Goal: Task Accomplishment & Management: Use online tool/utility

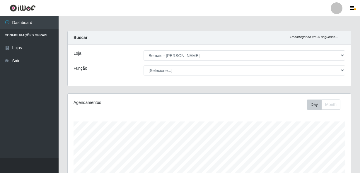
select select "230"
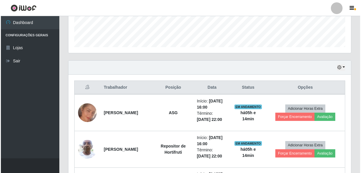
scroll to position [159, 0]
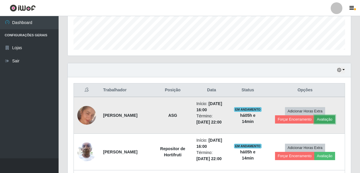
click at [325, 120] on button "Avaliação" at bounding box center [324, 119] width 21 height 8
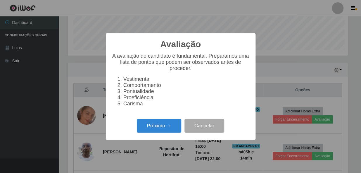
scroll to position [121, 280]
click at [148, 138] on div "Avaliação × A avaliação do candidato é fundamental. Preparamos uma lista de pon…" at bounding box center [181, 86] width 150 height 107
click at [160, 126] on button "Próximo →" at bounding box center [159, 126] width 44 height 14
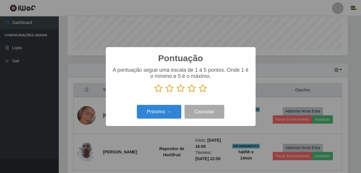
click at [200, 89] on icon at bounding box center [203, 88] width 8 height 9
click at [199, 93] on input "radio" at bounding box center [199, 93] width 0 height 0
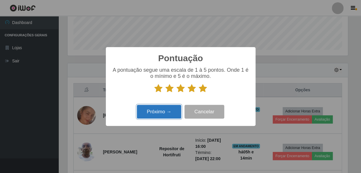
click at [171, 110] on button "Próximo →" at bounding box center [159, 112] width 44 height 14
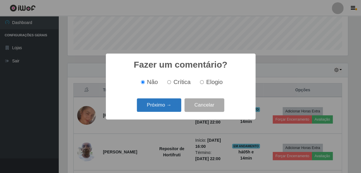
click at [170, 107] on button "Próximo →" at bounding box center [159, 105] width 44 height 14
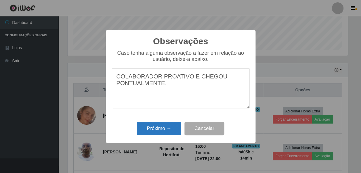
type textarea "COLABORADOR PROATIVO E CHEGOU PONTUALMENTE."
click at [160, 131] on button "Próximo →" at bounding box center [159, 129] width 44 height 14
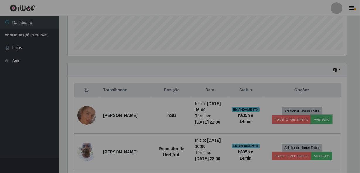
scroll to position [121, 283]
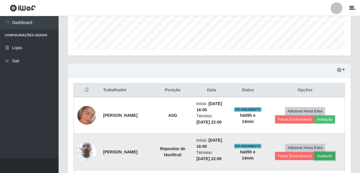
click at [330, 155] on button "Avaliação" at bounding box center [324, 156] width 21 height 8
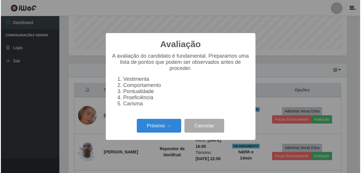
scroll to position [121, 280]
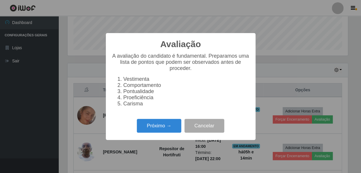
click at [147, 120] on div "Próximo → Cancelar" at bounding box center [181, 125] width 138 height 17
click at [152, 126] on button "Próximo →" at bounding box center [159, 126] width 44 height 14
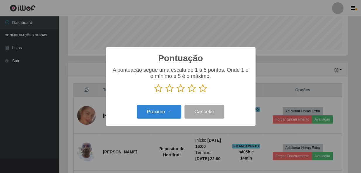
scroll to position [292461, 292301]
click at [204, 86] on icon at bounding box center [203, 88] width 8 height 9
click at [199, 93] on input "radio" at bounding box center [199, 93] width 0 height 0
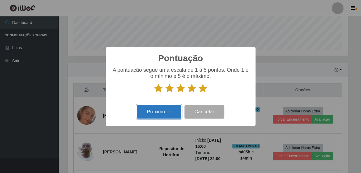
click at [159, 118] on button "Próximo →" at bounding box center [159, 112] width 44 height 14
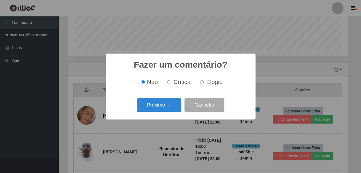
click at [160, 113] on div "Próximo → Cancelar" at bounding box center [181, 105] width 138 height 17
click at [161, 109] on button "Próximo →" at bounding box center [159, 105] width 44 height 14
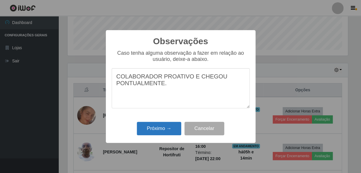
type textarea "COLABORADOR PROATIVO E CHEGOU PONTUALMENTE."
click at [156, 131] on button "Próximo →" at bounding box center [159, 129] width 44 height 14
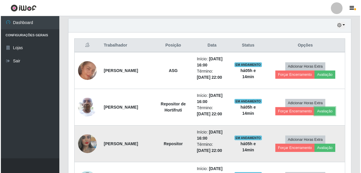
scroll to position [213, 0]
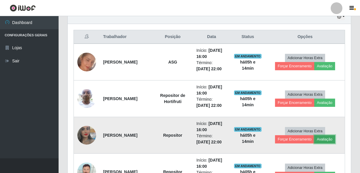
click at [324, 140] on button "Avaliação" at bounding box center [324, 139] width 21 height 8
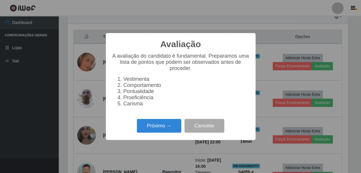
scroll to position [121, 280]
click at [164, 130] on button "Próximo →" at bounding box center [159, 126] width 44 height 14
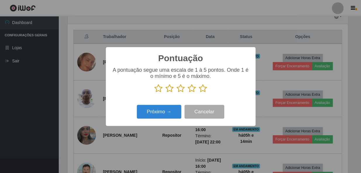
scroll to position [292461, 292301]
click at [203, 87] on icon at bounding box center [203, 88] width 8 height 9
click at [199, 93] on input "radio" at bounding box center [199, 93] width 0 height 0
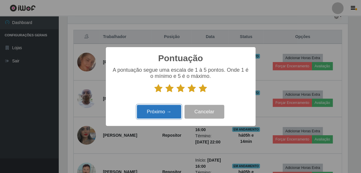
click at [161, 113] on button "Próximo →" at bounding box center [159, 112] width 44 height 14
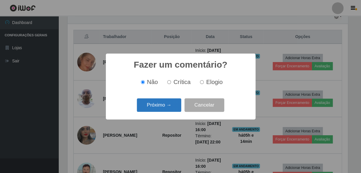
click at [161, 102] on button "Próximo →" at bounding box center [159, 105] width 44 height 14
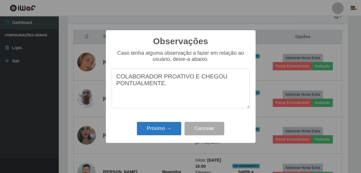
type textarea "COLABORADOR PROATIVO E CHEGOU PONTUALMENTE."
click at [153, 131] on button "Próximo →" at bounding box center [159, 129] width 44 height 14
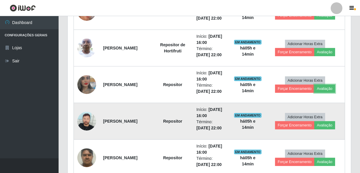
scroll to position [266, 0]
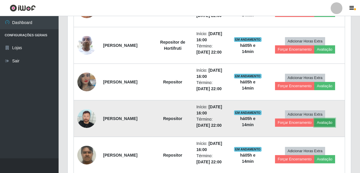
click at [330, 124] on button "Avaliação" at bounding box center [324, 122] width 21 height 8
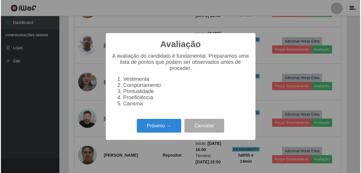
scroll to position [121, 280]
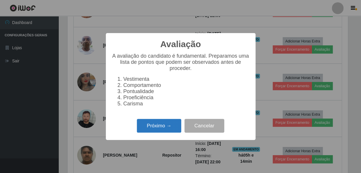
click at [157, 131] on button "Próximo →" at bounding box center [159, 126] width 44 height 14
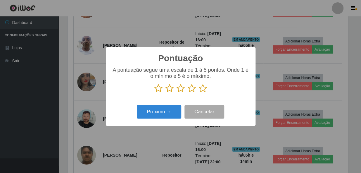
click at [203, 88] on icon at bounding box center [203, 88] width 8 height 9
click at [199, 93] on input "radio" at bounding box center [199, 93] width 0 height 0
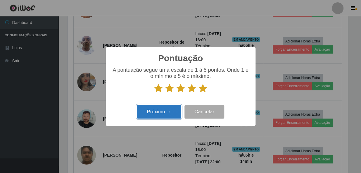
click at [172, 111] on button "Próximo →" at bounding box center [159, 112] width 44 height 14
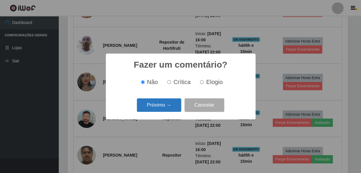
click at [170, 106] on button "Próximo →" at bounding box center [159, 105] width 44 height 14
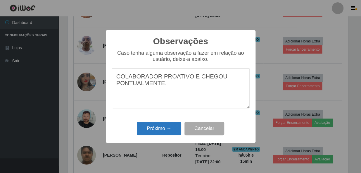
type textarea "COLABORADOR PROATIVO E CHEGOU PONTUALMENTE."
click at [161, 130] on button "Próximo →" at bounding box center [159, 129] width 44 height 14
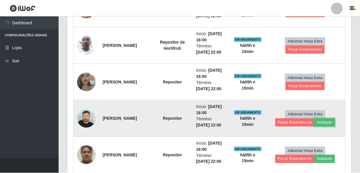
scroll to position [0, 0]
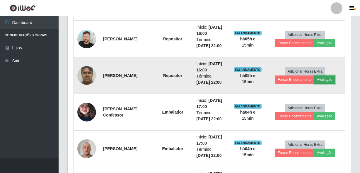
click at [325, 79] on button "Avaliação" at bounding box center [324, 79] width 21 height 8
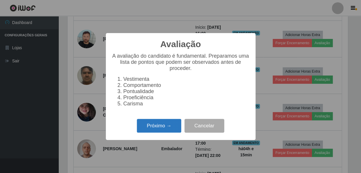
click at [169, 128] on button "Próximo →" at bounding box center [159, 126] width 44 height 14
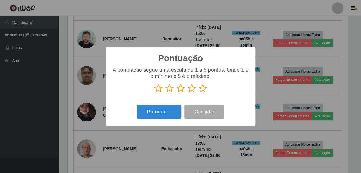
click at [201, 85] on icon at bounding box center [203, 88] width 8 height 9
click at [199, 93] on input "radio" at bounding box center [199, 93] width 0 height 0
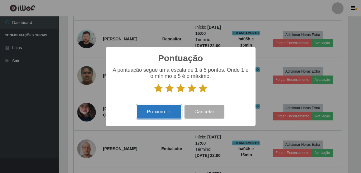
click at [154, 118] on button "Próximo →" at bounding box center [159, 112] width 44 height 14
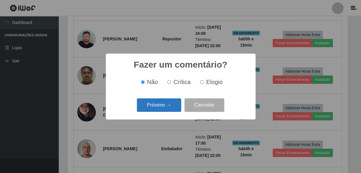
click at [157, 103] on button "Próximo →" at bounding box center [159, 105] width 44 height 14
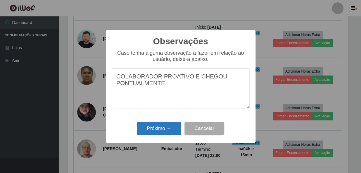
type textarea "COLABORADOR PROATIVO E CHEGOU PONTUALMENTE."
click at [155, 128] on button "Próximo →" at bounding box center [159, 129] width 44 height 14
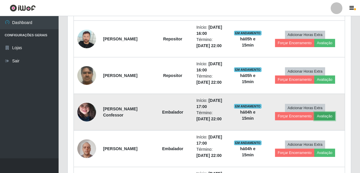
click at [329, 116] on button "Avaliação" at bounding box center [324, 116] width 21 height 8
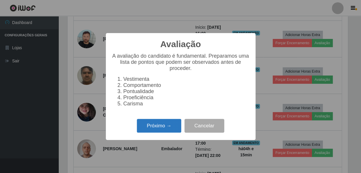
click at [160, 131] on button "Próximo →" at bounding box center [159, 126] width 44 height 14
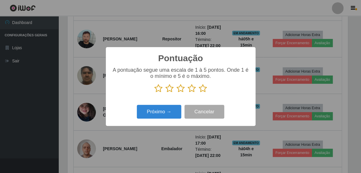
click at [204, 90] on icon at bounding box center [203, 88] width 8 height 9
click at [199, 93] on input "radio" at bounding box center [199, 93] width 0 height 0
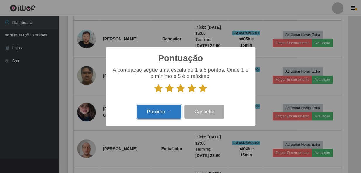
click at [161, 108] on button "Próximo →" at bounding box center [159, 112] width 44 height 14
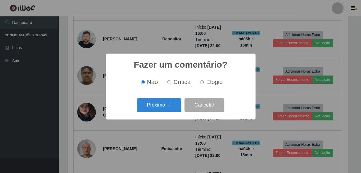
click at [161, 106] on button "Próximo →" at bounding box center [159, 105] width 44 height 14
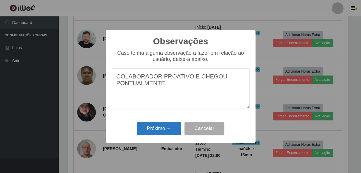
type textarea "COLABORADOR PROATIVO E CHEGOU PONTUALMENTE."
click at [144, 135] on button "Próximo →" at bounding box center [159, 129] width 44 height 14
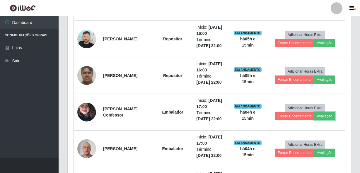
click at [146, 127] on td "[PERSON_NAME] Confessor" at bounding box center [125, 112] width 53 height 37
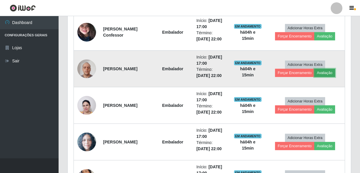
click at [322, 72] on button "Avaliação" at bounding box center [324, 73] width 21 height 8
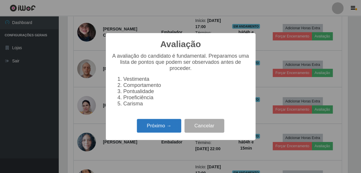
click at [162, 126] on button "Próximo →" at bounding box center [159, 126] width 44 height 14
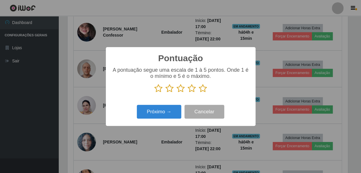
drag, startPoint x: 205, startPoint y: 89, endPoint x: 192, endPoint y: 96, distance: 15.1
click at [205, 89] on icon at bounding box center [203, 88] width 8 height 9
click at [199, 93] on input "radio" at bounding box center [199, 93] width 0 height 0
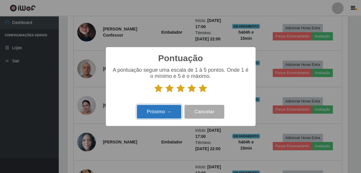
click at [166, 109] on button "Próximo →" at bounding box center [159, 112] width 44 height 14
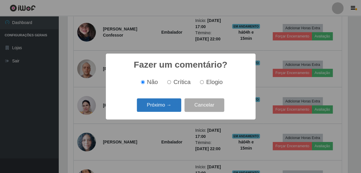
click at [165, 105] on button "Próximo →" at bounding box center [159, 105] width 44 height 14
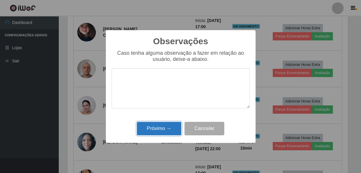
click at [161, 128] on button "Próximo →" at bounding box center [159, 129] width 44 height 14
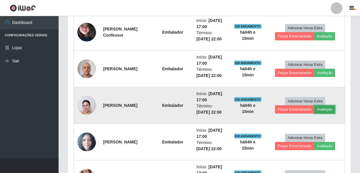
click at [322, 108] on button "Avaliação" at bounding box center [324, 109] width 21 height 8
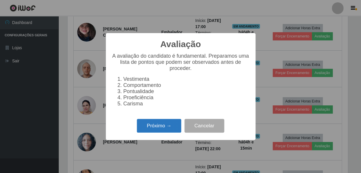
click at [143, 126] on button "Próximo →" at bounding box center [159, 126] width 44 height 14
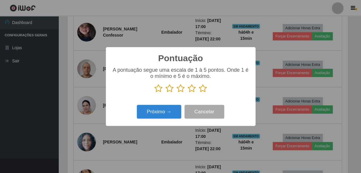
click at [206, 88] on icon at bounding box center [203, 88] width 8 height 9
click at [199, 93] on input "radio" at bounding box center [199, 93] width 0 height 0
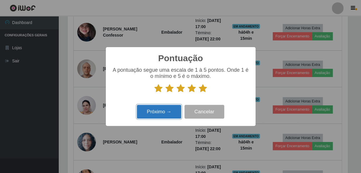
click at [164, 114] on button "Próximo →" at bounding box center [159, 112] width 44 height 14
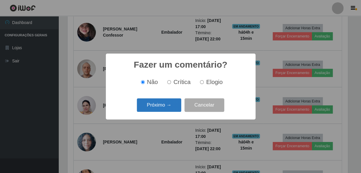
click at [163, 111] on button "Próximo →" at bounding box center [159, 105] width 44 height 14
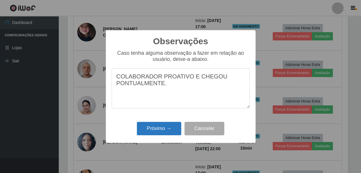
type textarea "COLABORADOR PROATIVO E CHEGOU PONTUALMENTE."
click at [156, 126] on button "Próximo →" at bounding box center [159, 129] width 44 height 14
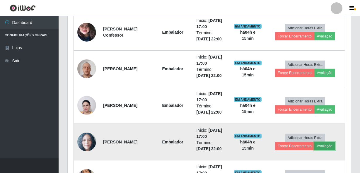
click at [324, 144] on button "Avaliação" at bounding box center [324, 146] width 21 height 8
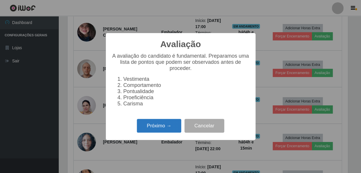
click at [151, 128] on button "Próximo →" at bounding box center [159, 126] width 44 height 14
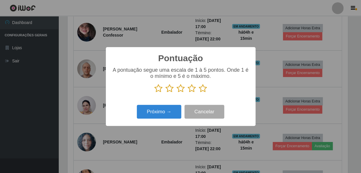
click at [202, 88] on icon at bounding box center [203, 88] width 8 height 9
click at [199, 93] on input "radio" at bounding box center [199, 93] width 0 height 0
click at [155, 123] on div "Pontuação × A pontuação segue uma escala de 1 à 5 pontos. Onde 1 é o mínimo e 5…" at bounding box center [181, 86] width 150 height 79
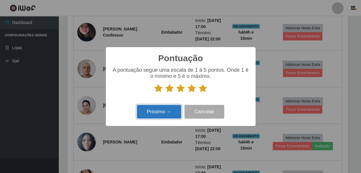
click at [155, 115] on button "Próximo →" at bounding box center [159, 112] width 44 height 14
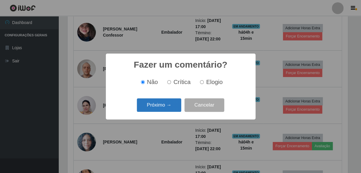
click at [155, 107] on button "Próximo →" at bounding box center [159, 105] width 44 height 14
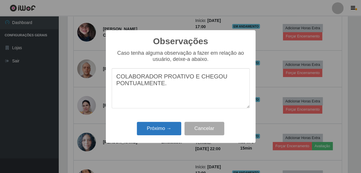
type textarea "COLABORADOR PROATIVO E CHEGOU PONTUALMENTE."
click at [154, 126] on button "Próximo →" at bounding box center [159, 129] width 44 height 14
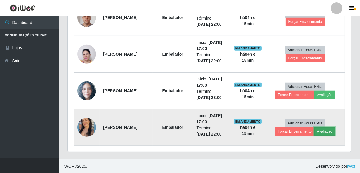
click at [322, 129] on button "Avaliação" at bounding box center [324, 131] width 21 height 8
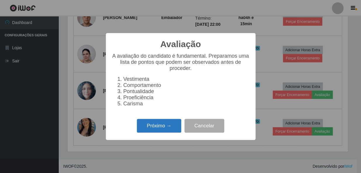
click at [161, 123] on button "Próximo →" at bounding box center [159, 126] width 44 height 14
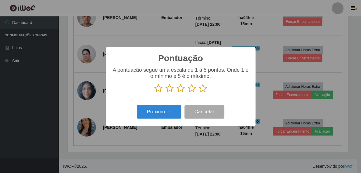
click at [204, 88] on icon at bounding box center [203, 88] width 8 height 9
click at [199, 93] on input "radio" at bounding box center [199, 93] width 0 height 0
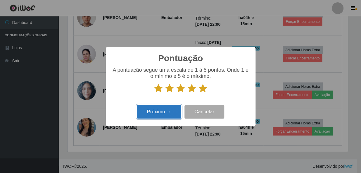
click at [162, 113] on button "Próximo →" at bounding box center [159, 112] width 44 height 14
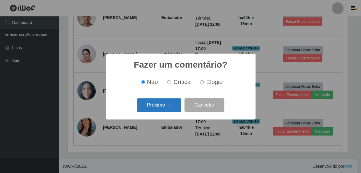
click at [160, 107] on button "Próximo →" at bounding box center [159, 105] width 44 height 14
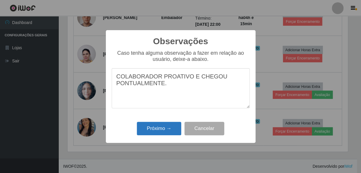
type textarea "COLABORADOR PROATIVO E CHEGOU PONTUALMENTE."
click at [154, 132] on button "Próximo →" at bounding box center [159, 129] width 44 height 14
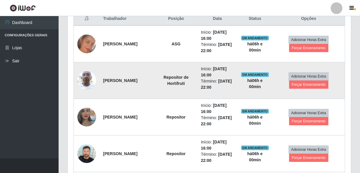
scroll to position [211, 0]
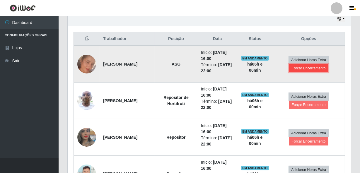
click at [316, 66] on button "Forçar Encerramento" at bounding box center [308, 68] width 39 height 8
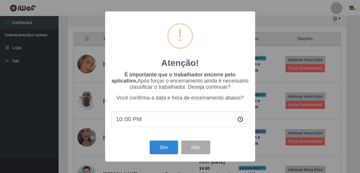
scroll to position [121, 280]
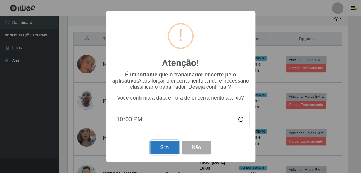
click at [168, 148] on button "Sim" at bounding box center [164, 147] width 28 height 14
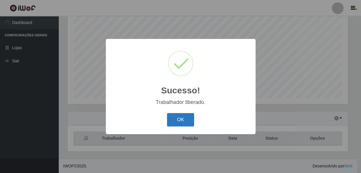
drag, startPoint x: 168, startPoint y: 123, endPoint x: 172, endPoint y: 123, distance: 4.4
click at [168, 123] on button "OK" at bounding box center [180, 120] width 27 height 14
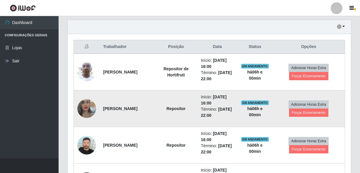
scroll to position [217, 0]
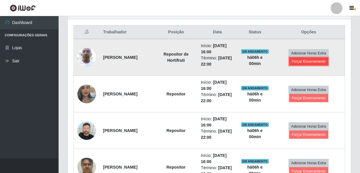
click at [305, 57] on button "Forçar Encerramento" at bounding box center [308, 61] width 39 height 8
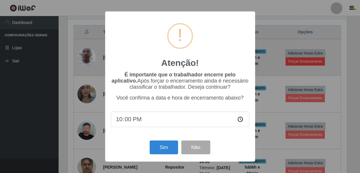
scroll to position [121, 280]
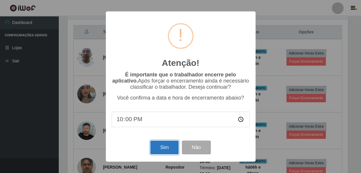
click at [162, 146] on button "Sim" at bounding box center [164, 147] width 28 height 14
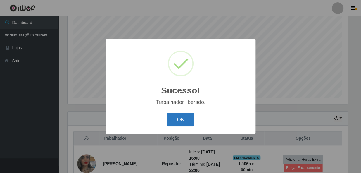
click at [176, 126] on button "OK" at bounding box center [180, 120] width 27 height 14
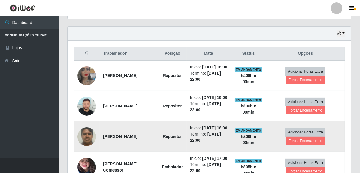
scroll to position [217, 0]
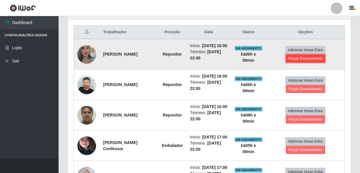
click at [311, 60] on button "Forçar Encerramento" at bounding box center [305, 58] width 39 height 8
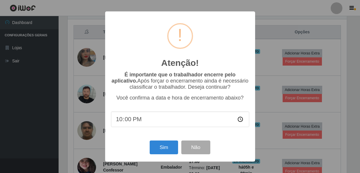
scroll to position [121, 280]
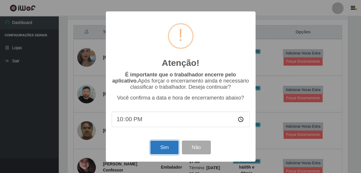
click at [166, 152] on button "Sim" at bounding box center [164, 147] width 28 height 14
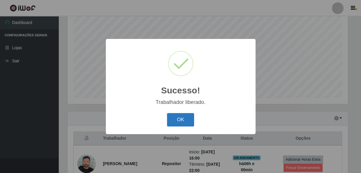
click at [185, 126] on button "OK" at bounding box center [180, 120] width 27 height 14
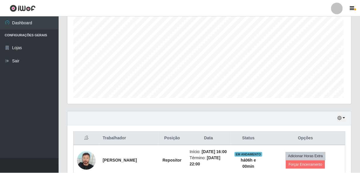
scroll to position [292461, 292299]
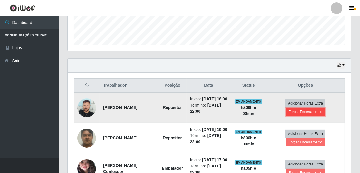
click at [297, 114] on button "Forçar Encerramento" at bounding box center [305, 112] width 39 height 8
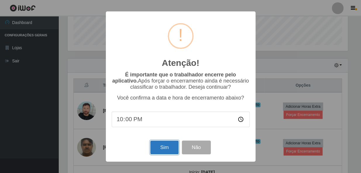
click at [157, 151] on button "Sim" at bounding box center [164, 147] width 28 height 14
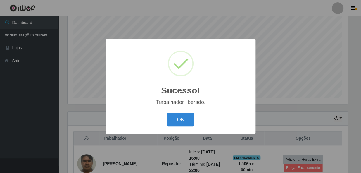
click at [172, 106] on div "Sucesso! × Trabalhador liberado. OK Cancel" at bounding box center [181, 86] width 150 height 95
click at [177, 121] on button "OK" at bounding box center [180, 120] width 27 height 14
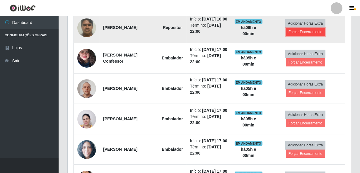
click at [309, 34] on button "Forçar Encerramento" at bounding box center [305, 32] width 39 height 8
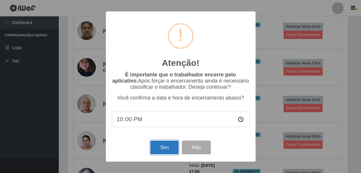
click at [167, 150] on button "Sim" at bounding box center [164, 147] width 28 height 14
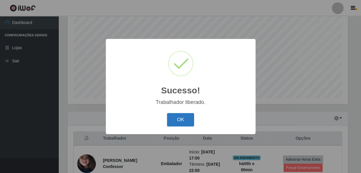
click at [183, 120] on button "OK" at bounding box center [180, 120] width 27 height 14
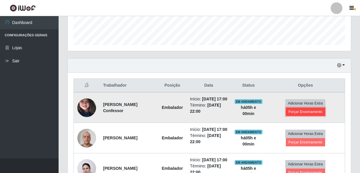
click at [311, 113] on button "Forçar Encerramento" at bounding box center [305, 112] width 39 height 8
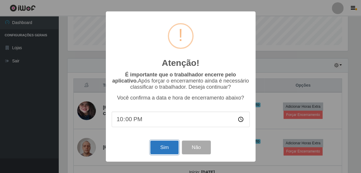
click at [163, 148] on button "Sim" at bounding box center [164, 147] width 28 height 14
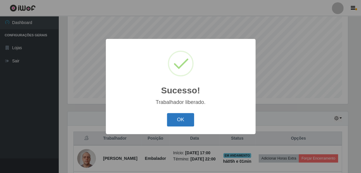
click at [181, 120] on button "OK" at bounding box center [180, 120] width 27 height 14
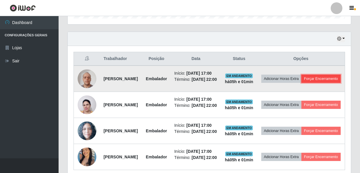
click at [301, 83] on button "Forçar Encerramento" at bounding box center [320, 79] width 39 height 8
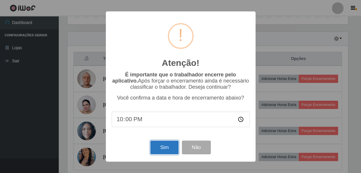
click at [152, 154] on button "Sim" at bounding box center [164, 147] width 28 height 14
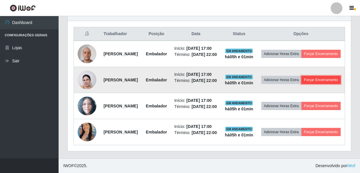
click at [312, 76] on button "Forçar Encerramento" at bounding box center [320, 80] width 39 height 8
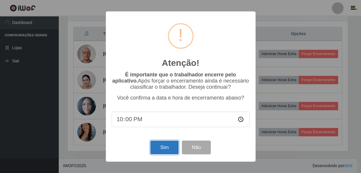
click at [164, 145] on button "Sim" at bounding box center [164, 147] width 28 height 14
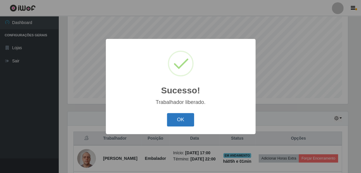
click at [183, 122] on button "OK" at bounding box center [180, 120] width 27 height 14
click at [176, 124] on button "OK" at bounding box center [180, 120] width 27 height 14
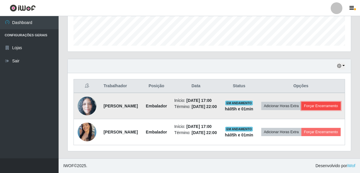
click at [305, 102] on button "Forçar Encerramento" at bounding box center [320, 106] width 39 height 8
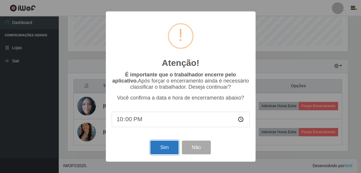
click at [157, 148] on button "Sim" at bounding box center [164, 147] width 28 height 14
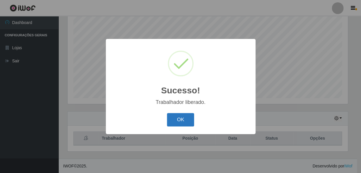
click at [186, 120] on button "OK" at bounding box center [180, 120] width 27 height 14
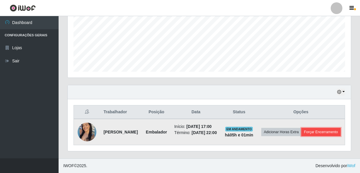
click at [303, 130] on button "Forçar Encerramento" at bounding box center [320, 132] width 39 height 8
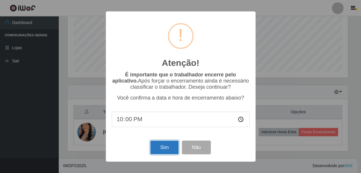
click at [159, 150] on button "Sim" at bounding box center [164, 147] width 28 height 14
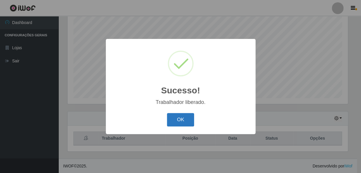
drag, startPoint x: 178, startPoint y: 123, endPoint x: 181, endPoint y: 122, distance: 3.1
click at [181, 123] on button "OK" at bounding box center [180, 120] width 27 height 14
